Goal: Task Accomplishment & Management: Manage account settings

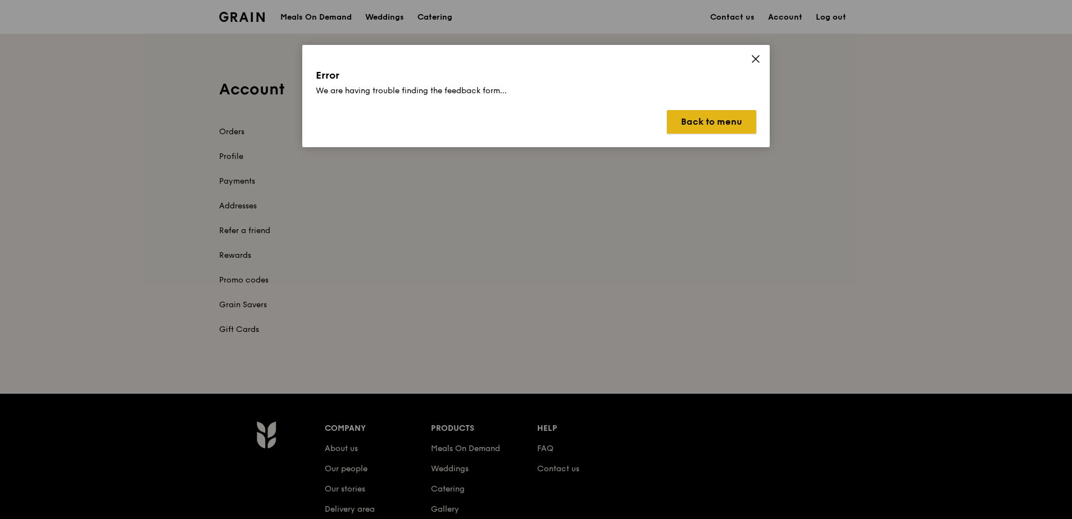
click at [712, 120] on button "Back to menu" at bounding box center [711, 122] width 89 height 24
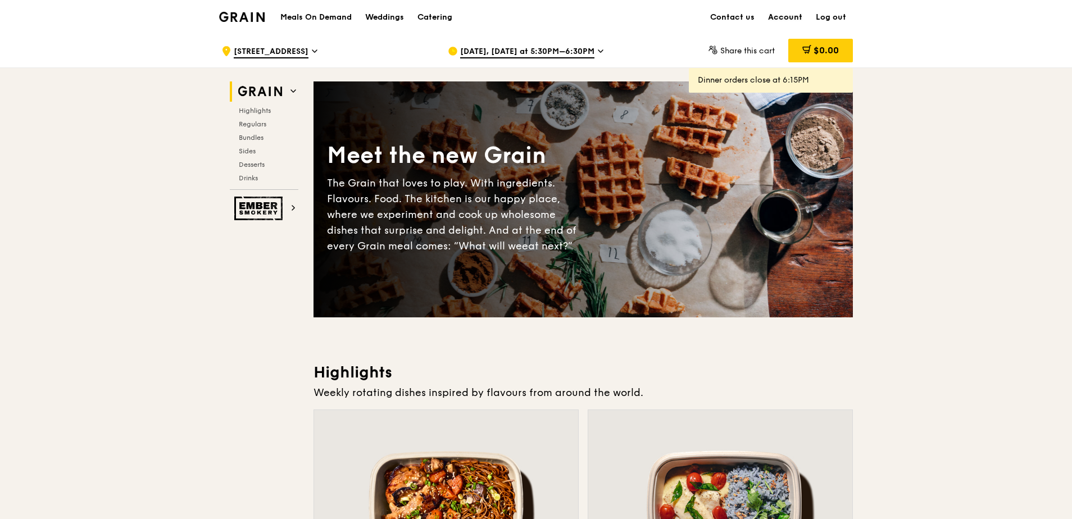
click at [789, 16] on link "Account" at bounding box center [785, 18] width 48 height 34
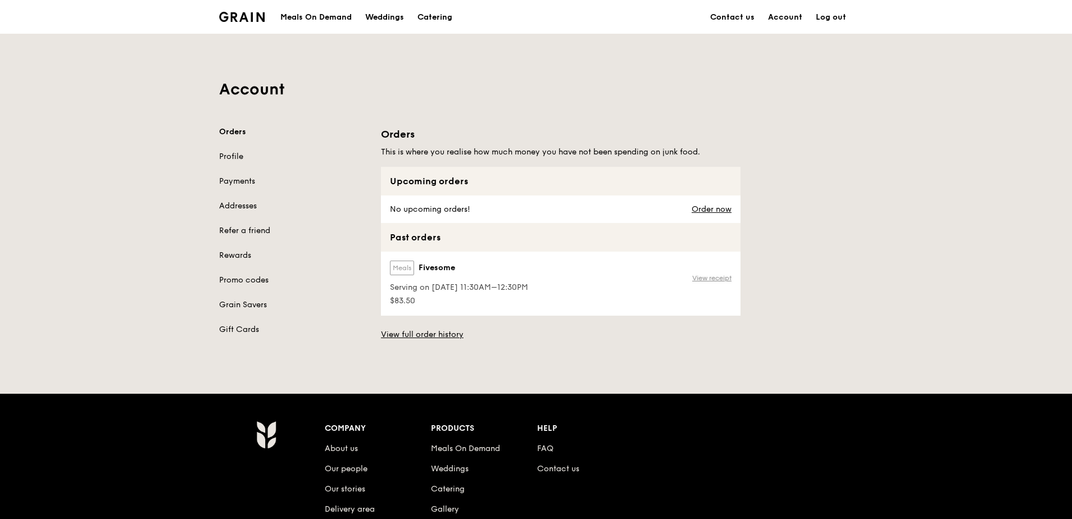
click at [713, 279] on link "View receipt" at bounding box center [711, 278] width 39 height 9
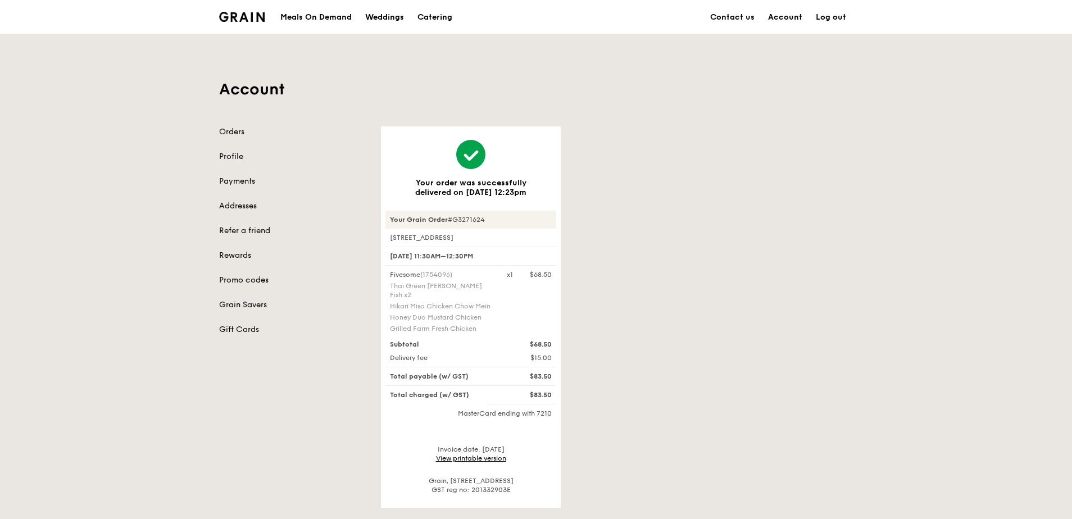
click at [472, 454] on link "View printable version" at bounding box center [471, 458] width 70 height 8
